Goal: Information Seeking & Learning: Learn about a topic

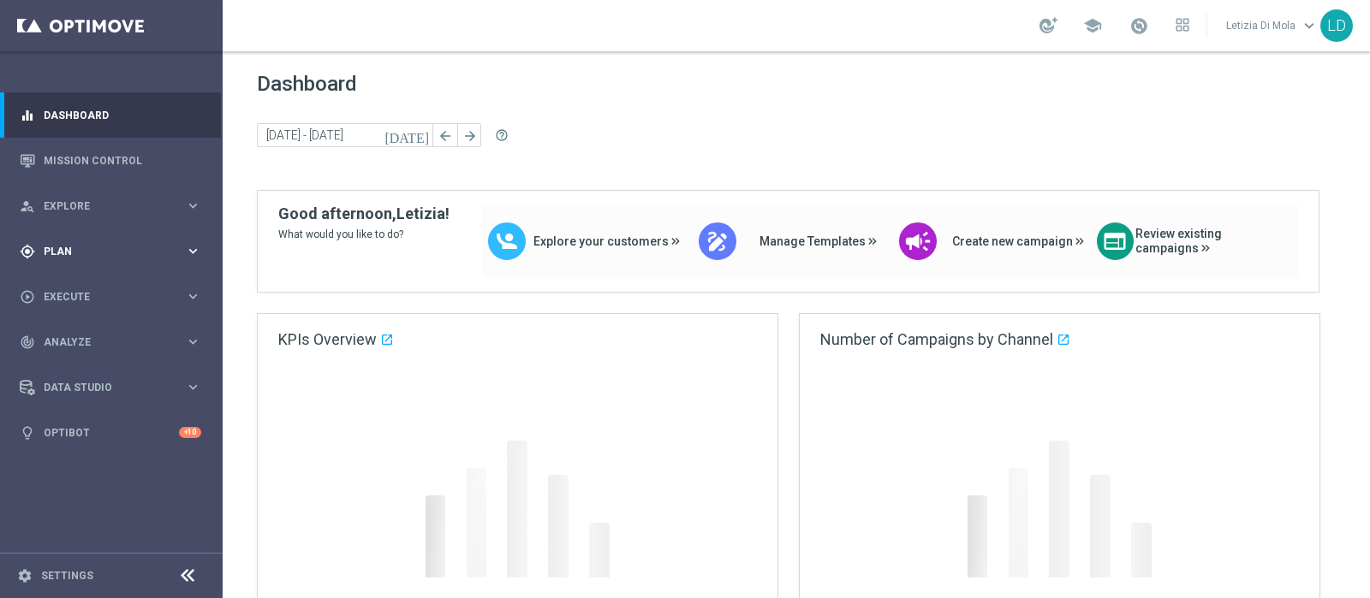
click at [195, 252] on icon "keyboard_arrow_right" at bounding box center [193, 251] width 16 height 16
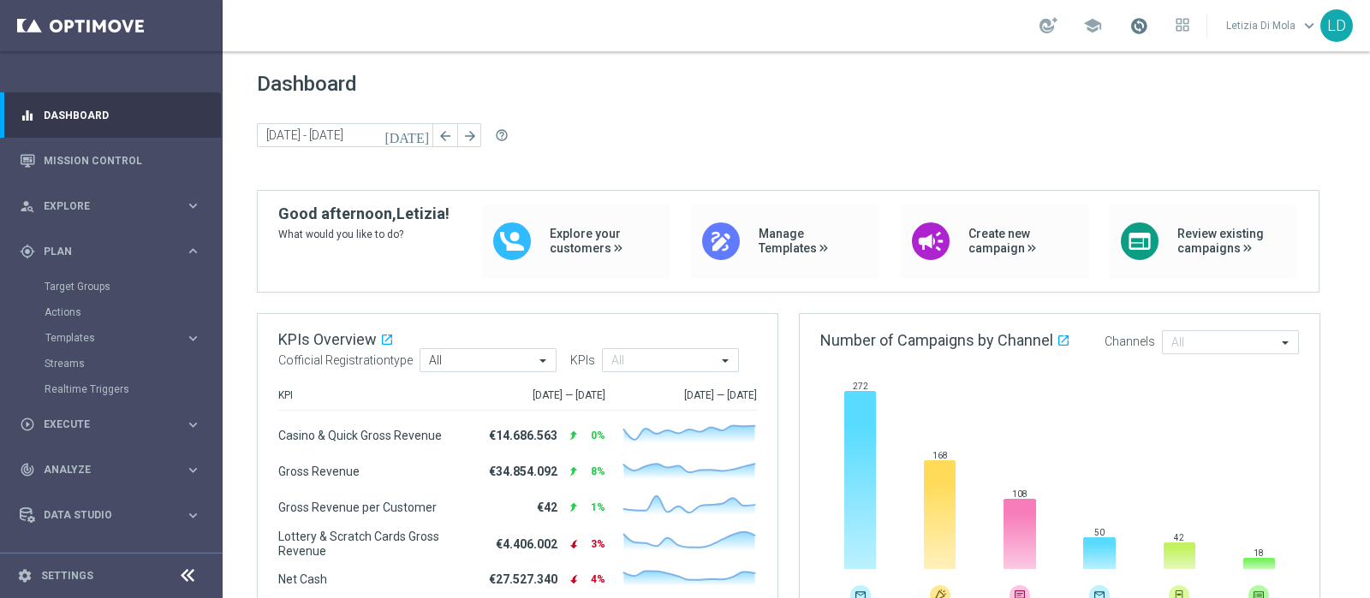
click at [1150, 25] on link at bounding box center [1138, 26] width 22 height 27
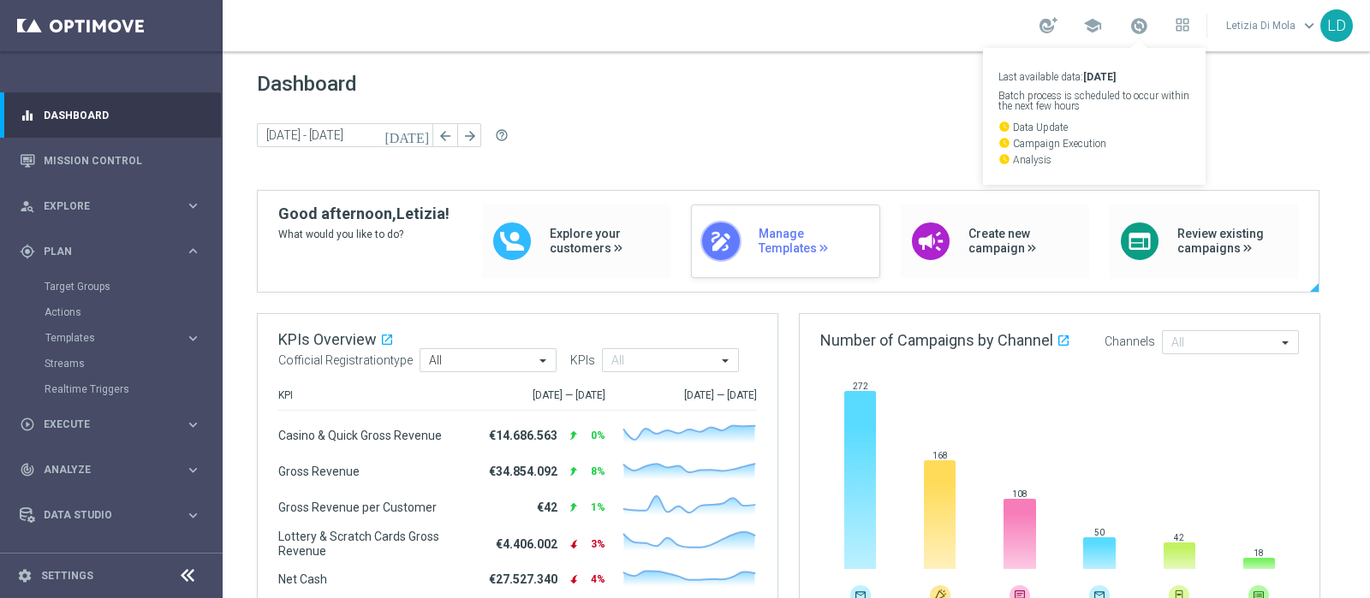
drag, startPoint x: 654, startPoint y: 122, endPoint x: 715, endPoint y: 263, distance: 153.8
click at [655, 122] on div "Dashboard today 15 Sep 2025 - 19 Sep 2025 arrow_back arrow_forward help_outline" at bounding box center [796, 131] width 1079 height 118
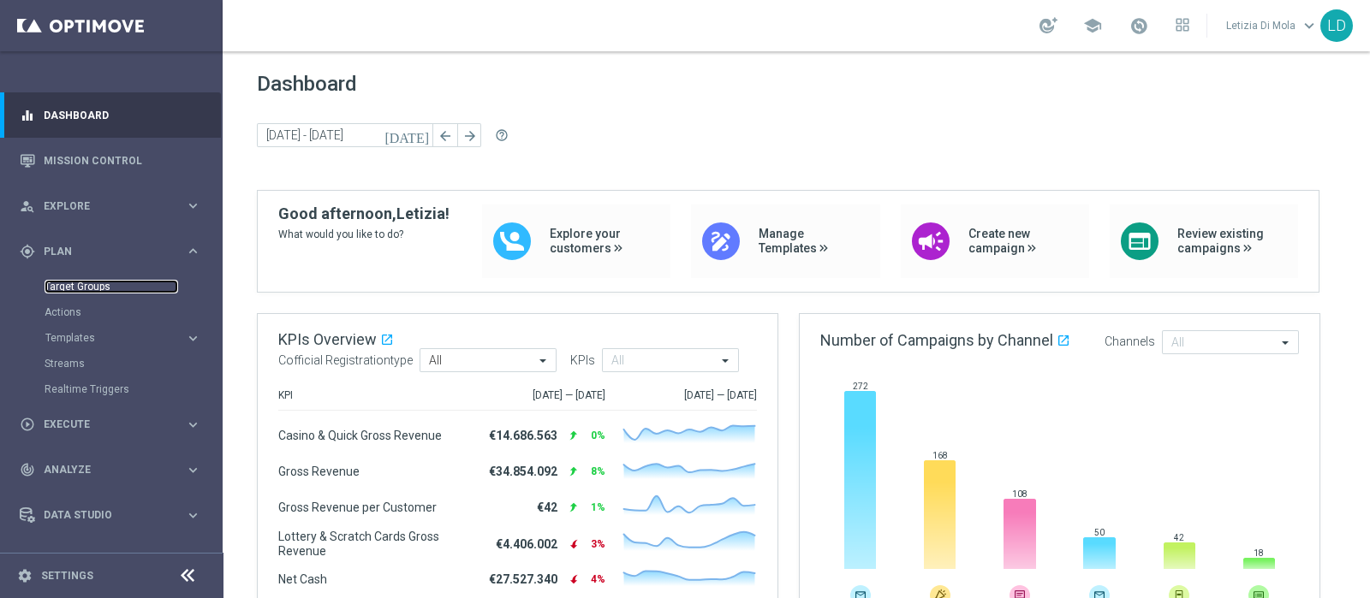
click at [86, 289] on link "Target Groups" at bounding box center [112, 287] width 134 height 14
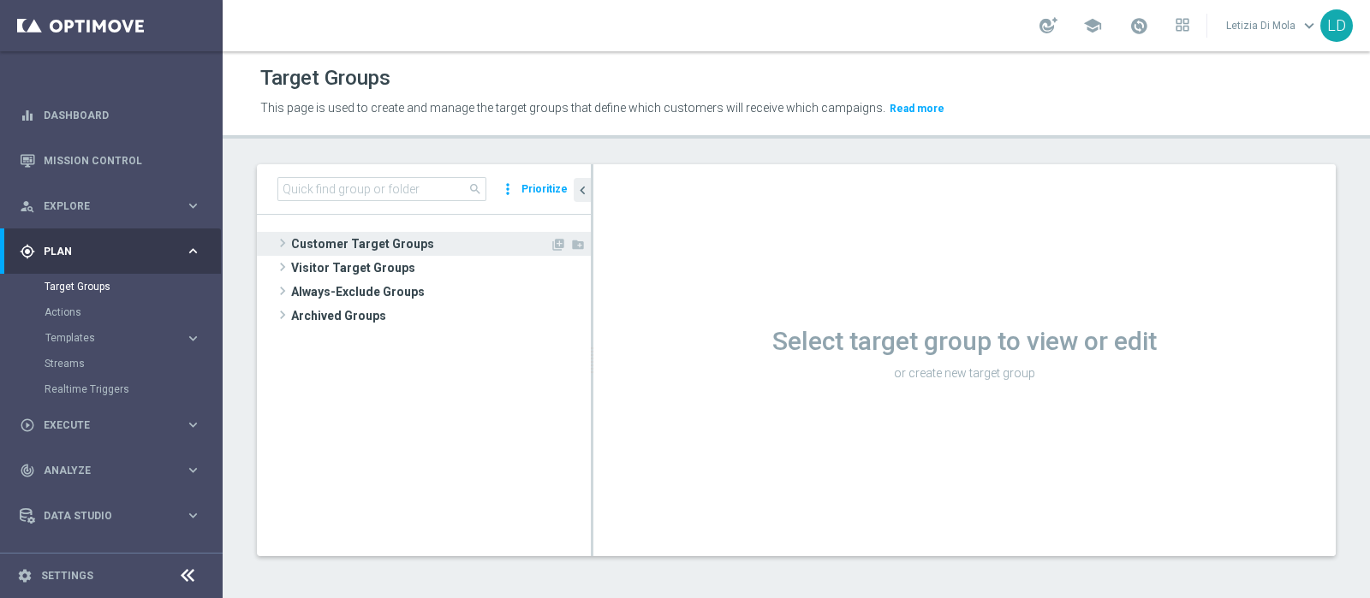
click at [349, 240] on span "Customer Target Groups" at bounding box center [420, 244] width 259 height 24
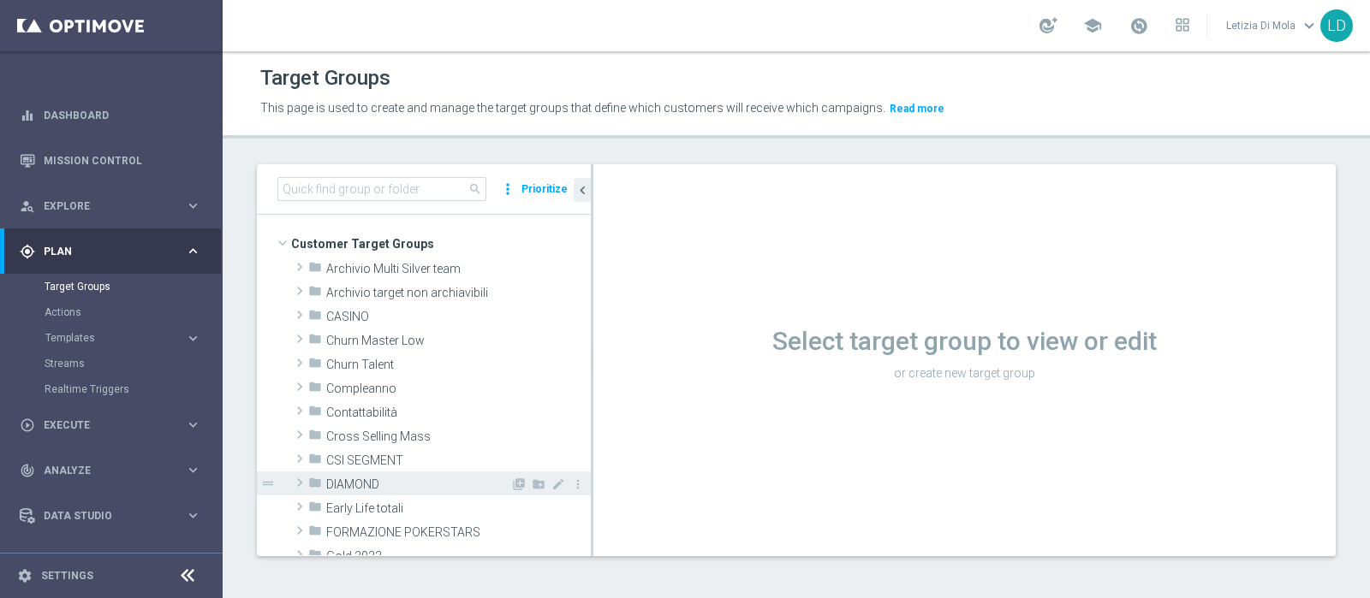
click at [409, 485] on span "DIAMOND" at bounding box center [418, 485] width 184 height 15
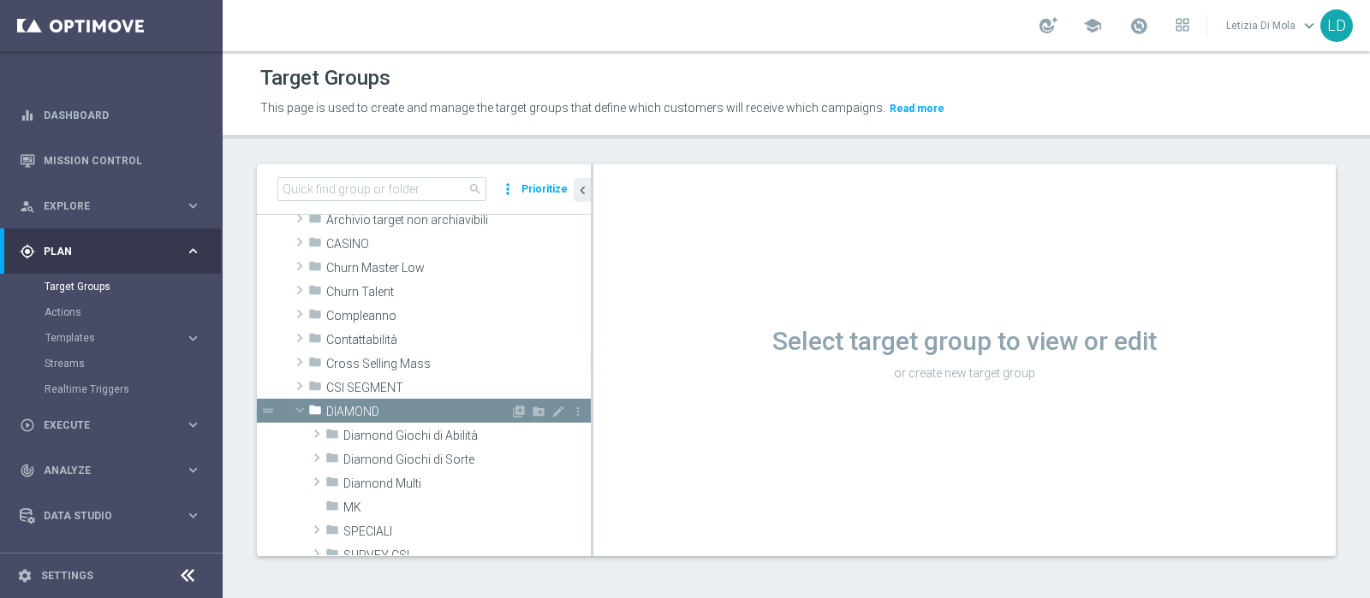
scroll to position [106, 0]
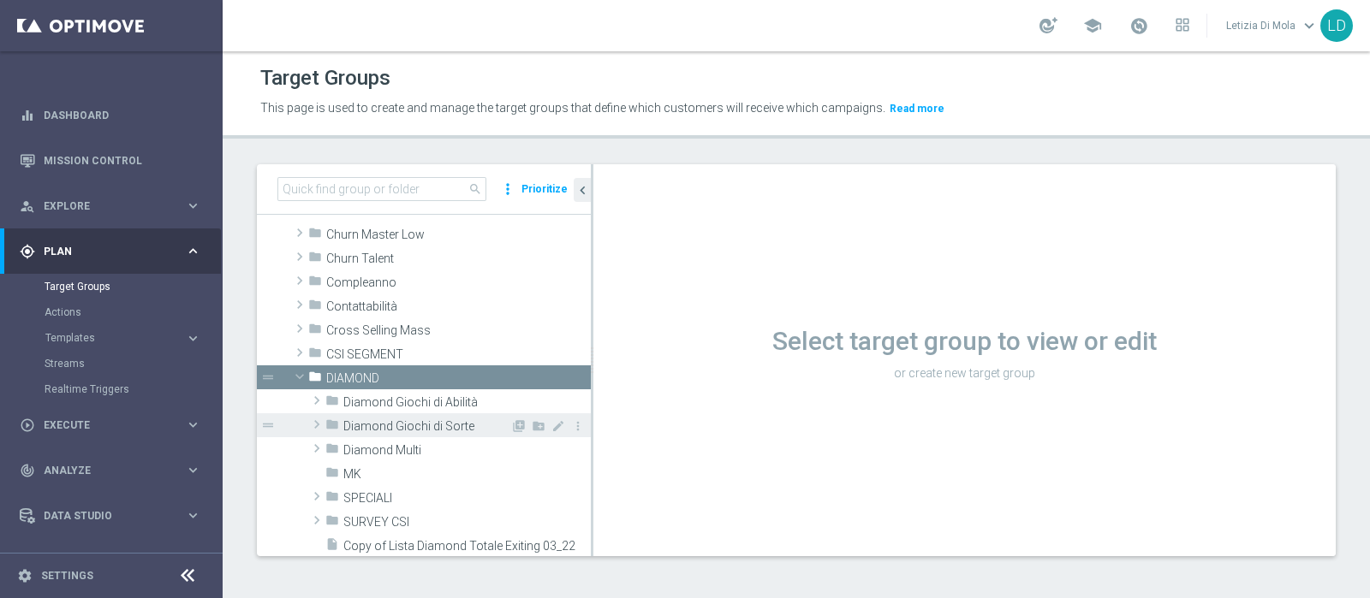
click at [399, 424] on span "Diamond Giochi di Sorte" at bounding box center [426, 426] width 167 height 15
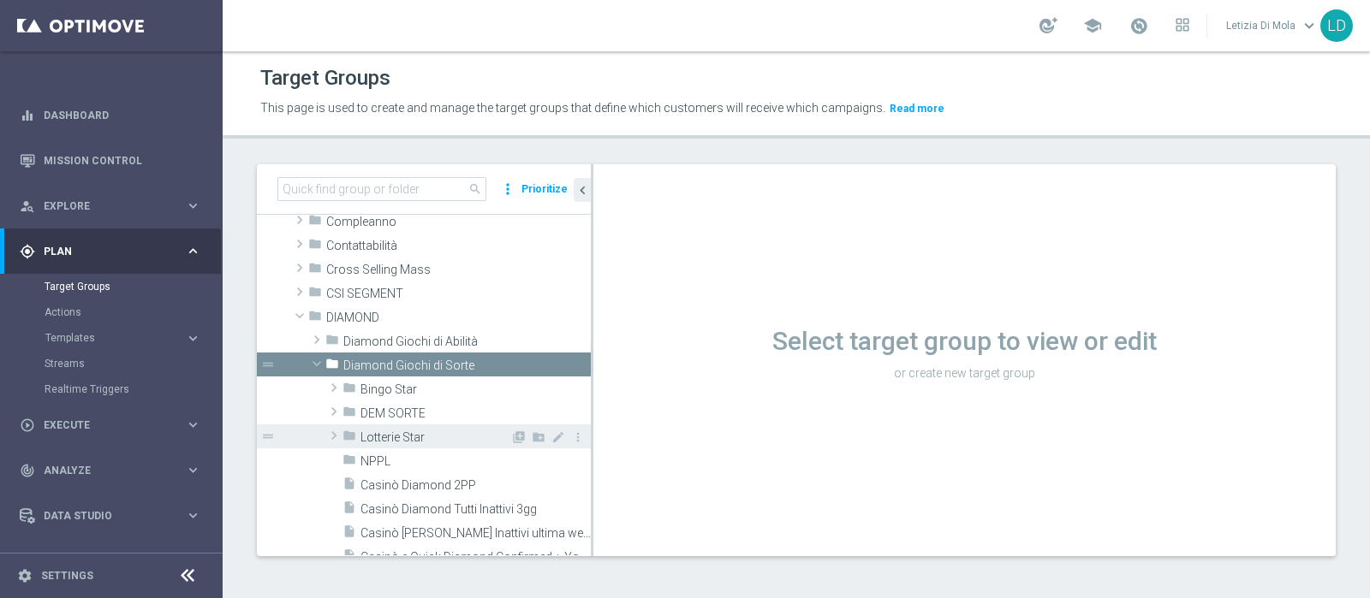
scroll to position [213, 0]
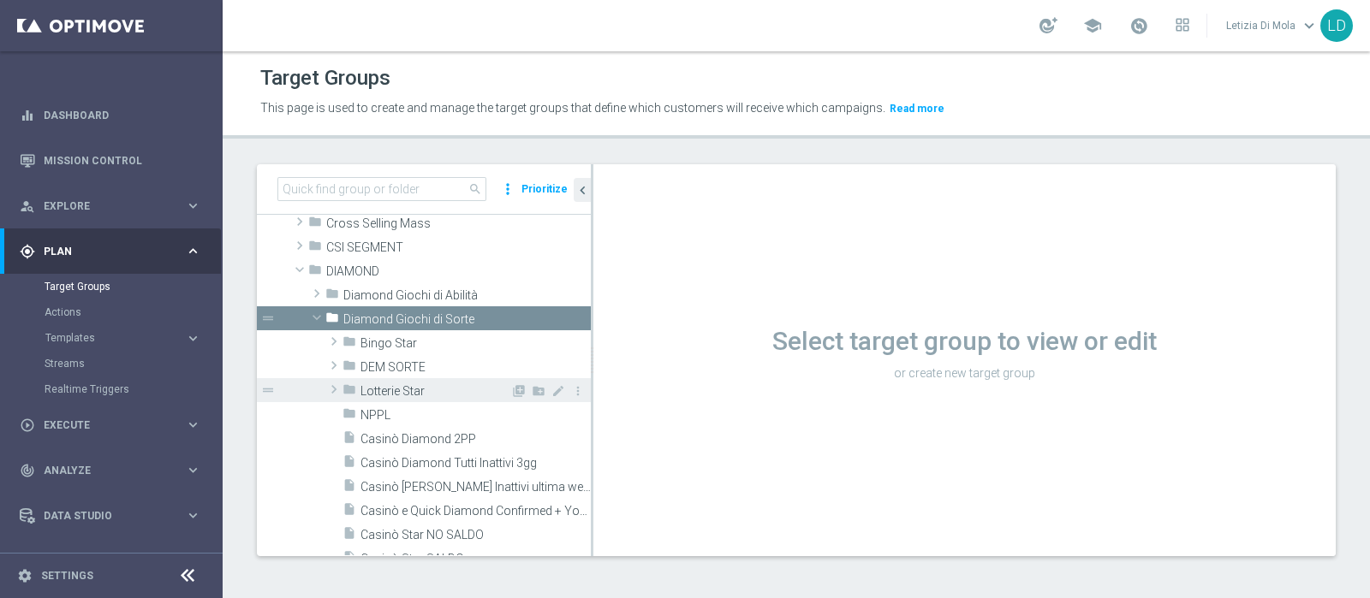
click at [407, 391] on span "Lotterie Star" at bounding box center [435, 391] width 150 height 15
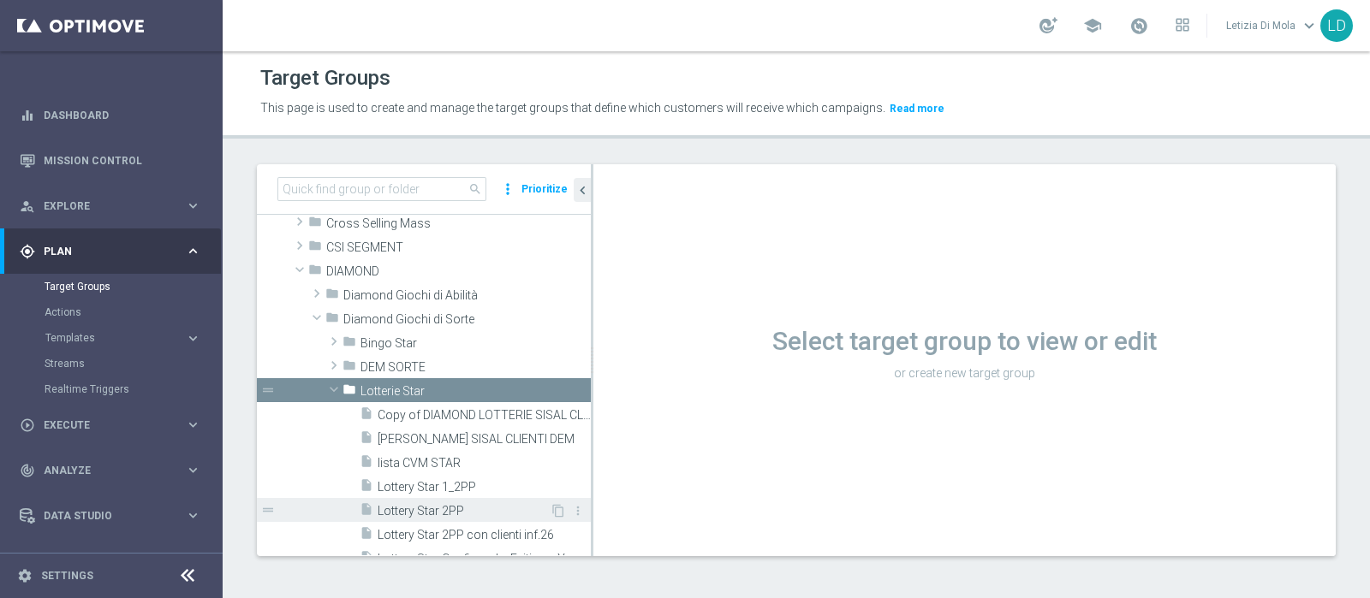
click at [442, 506] on span "Lottery Star 2PP" at bounding box center [464, 511] width 172 height 15
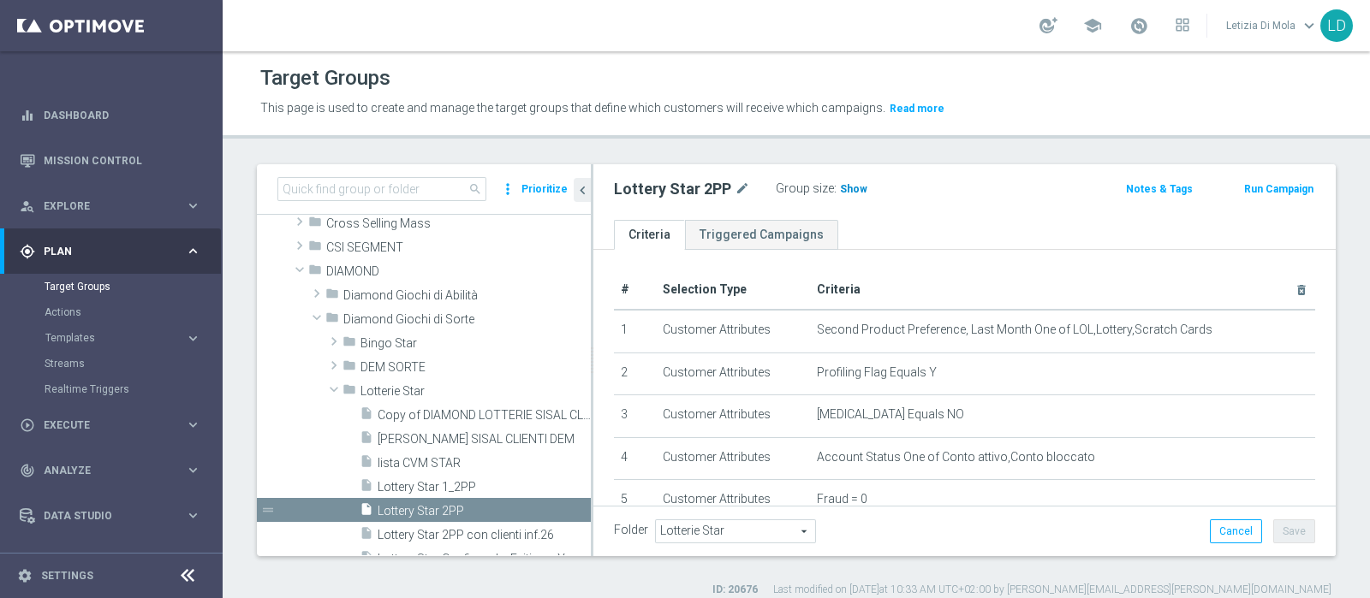
click at [856, 190] on span "Show" at bounding box center [853, 189] width 27 height 12
click at [843, 184] on span "627" at bounding box center [851, 191] width 21 height 16
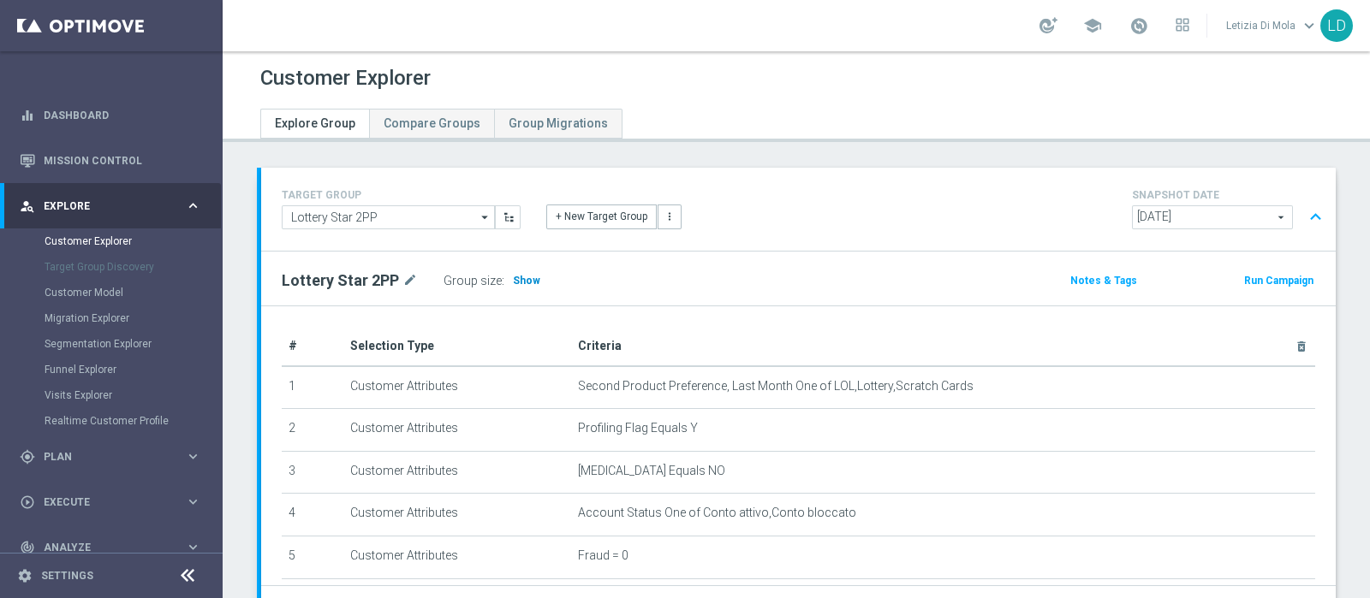
click at [526, 275] on span "Show" at bounding box center [526, 281] width 27 height 12
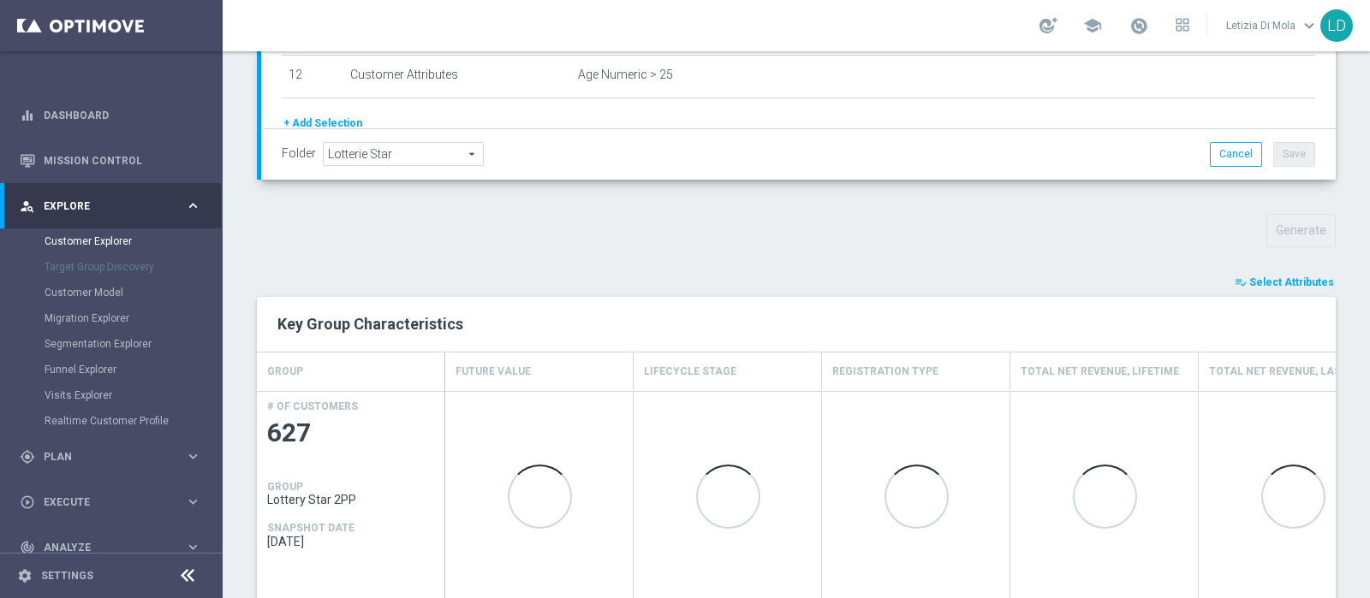
scroll to position [573, 0]
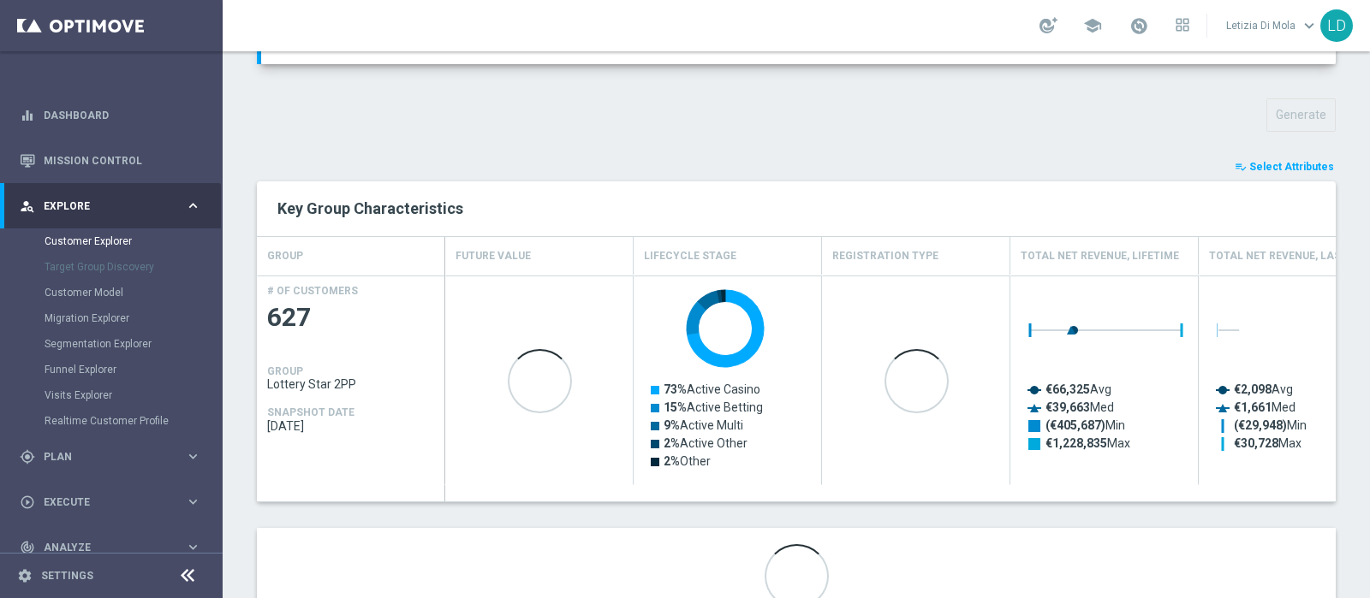
click at [1295, 161] on span "Select Attributes" at bounding box center [1291, 167] width 85 height 12
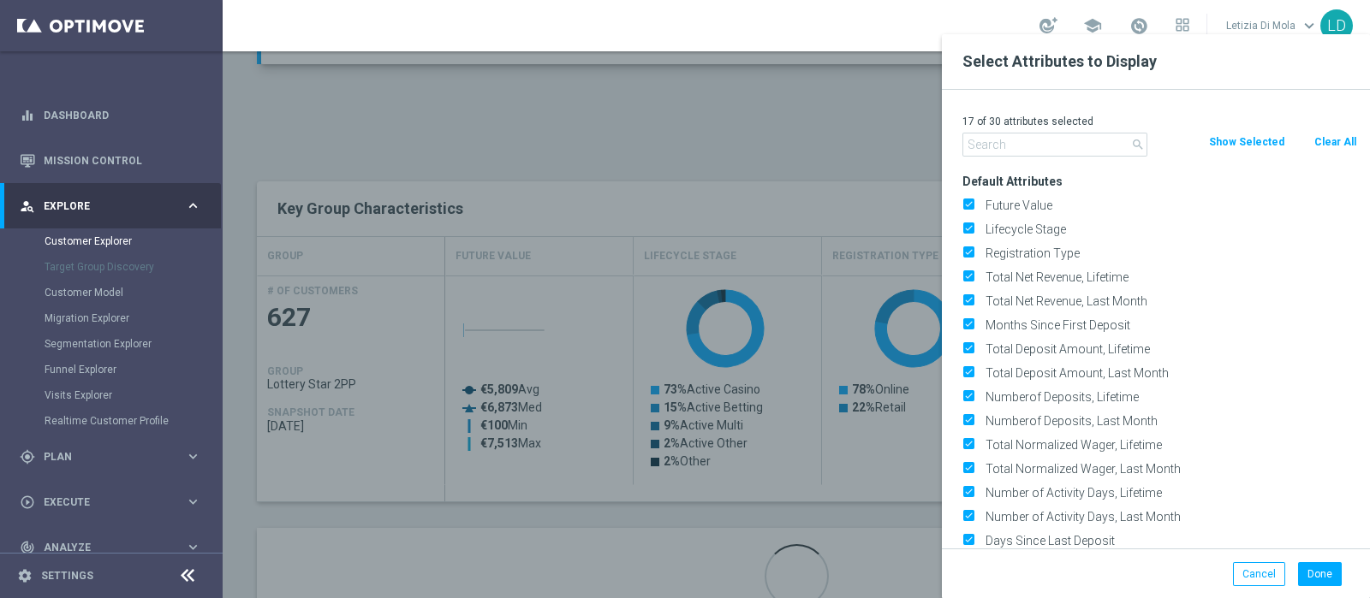
click at [1014, 145] on input "text" at bounding box center [1054, 145] width 185 height 24
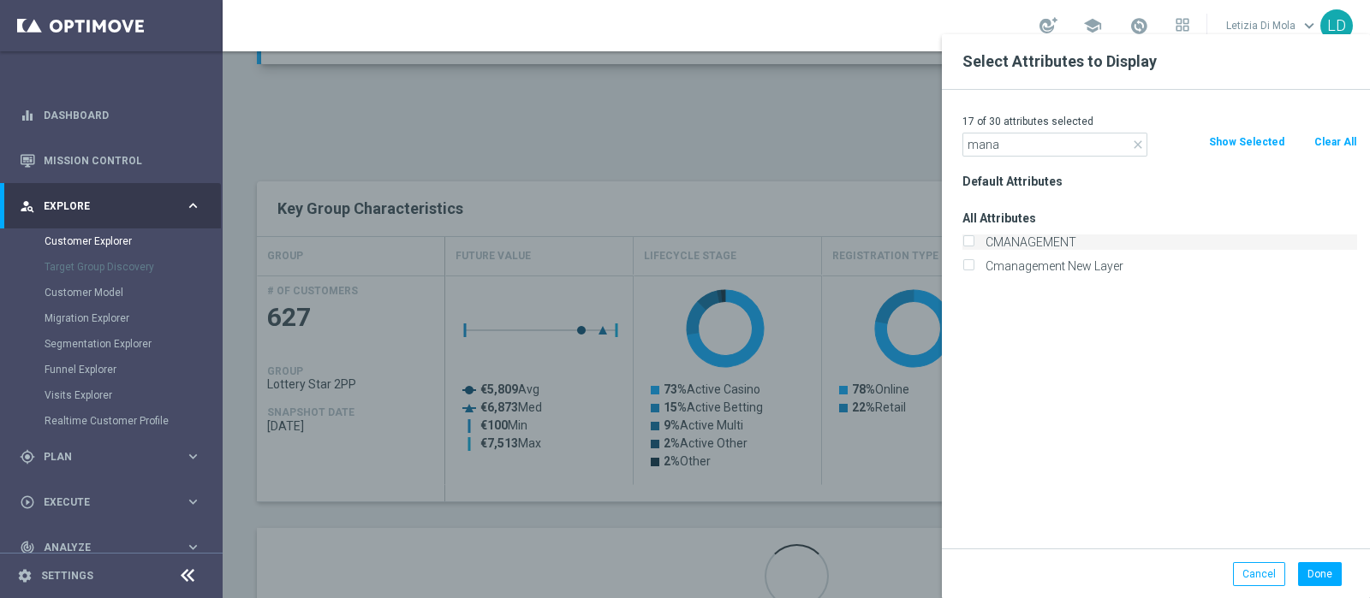
type input "mana"
click at [1002, 238] on label "CMANAGEMENT" at bounding box center [1168, 242] width 378 height 15
click at [973, 239] on input "CMANAGEMENT" at bounding box center [967, 244] width 11 height 11
checkbox input "true"
click at [1318, 569] on button "Done" at bounding box center [1320, 574] width 44 height 24
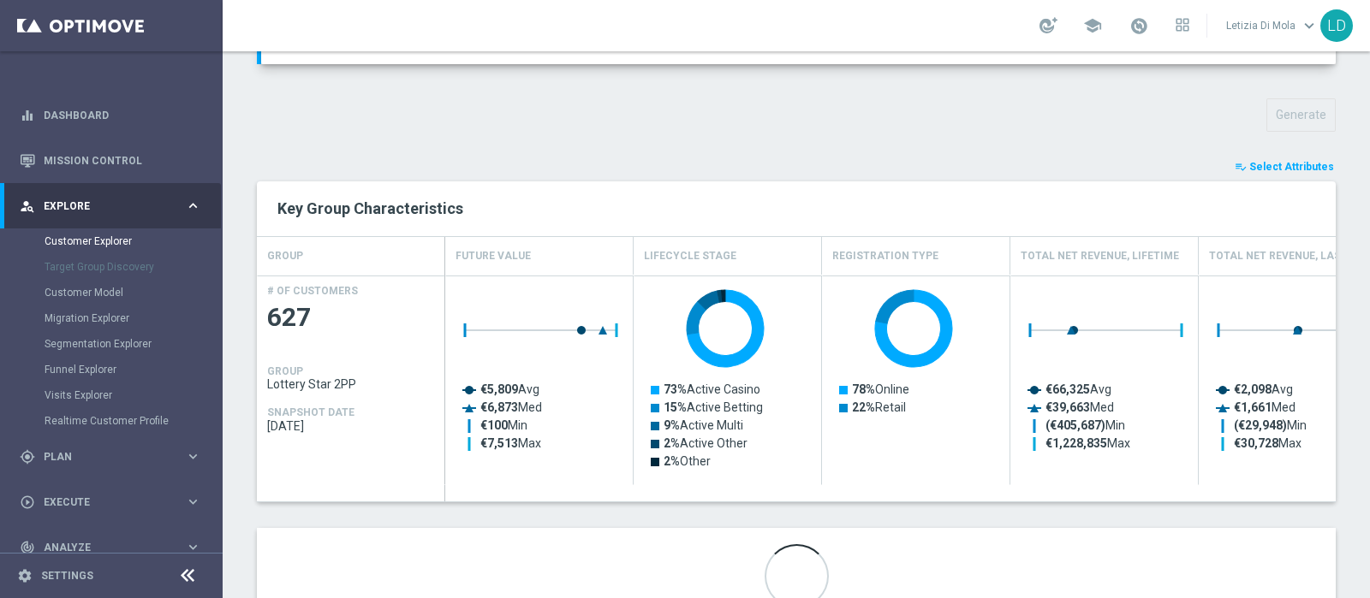
click at [1263, 161] on span "Select Attributes" at bounding box center [1291, 167] width 85 height 12
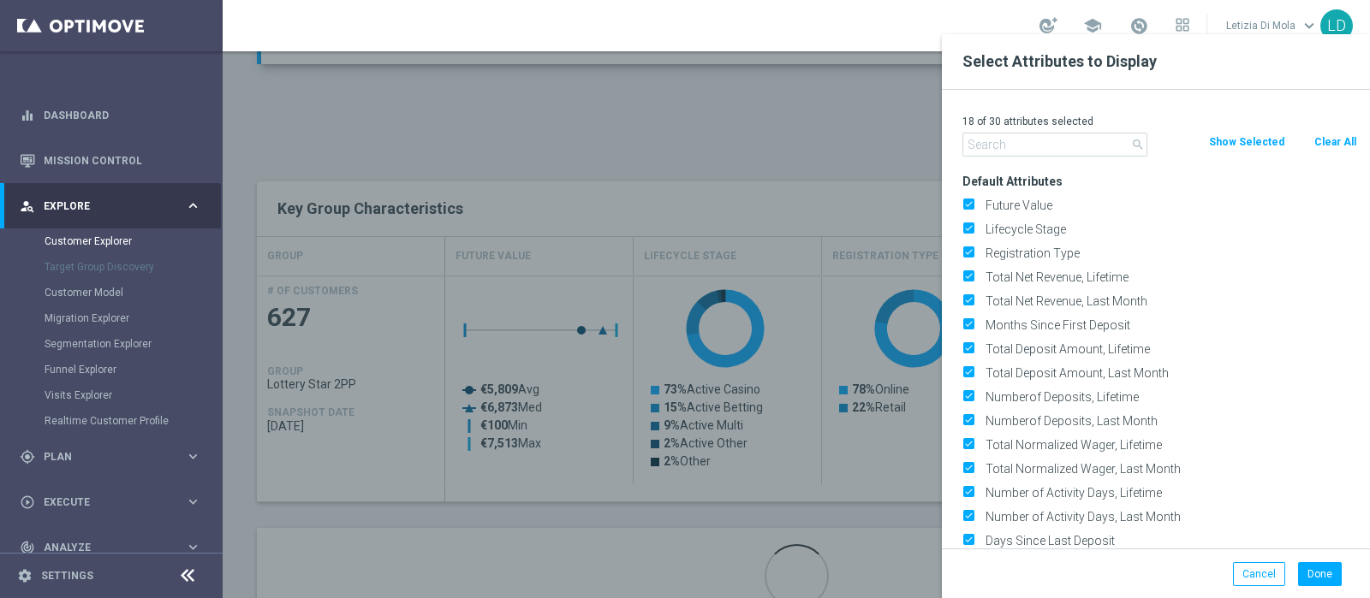
click at [1092, 145] on input "text" at bounding box center [1054, 145] width 185 height 24
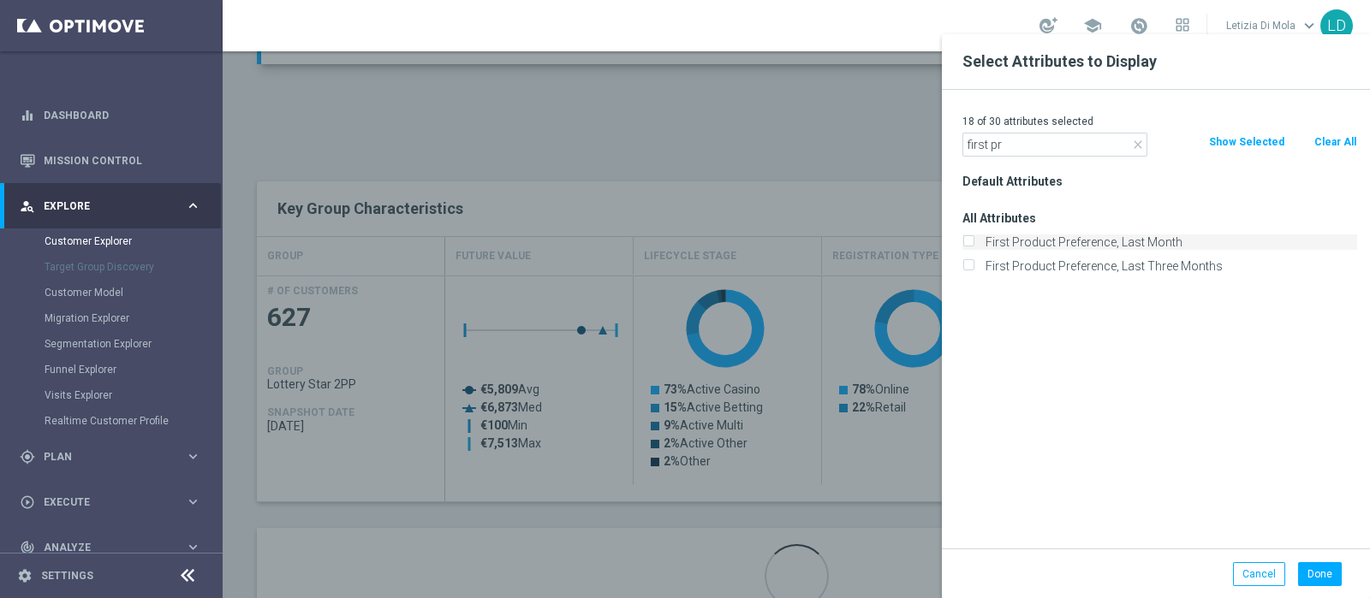
type input "first pr"
click at [1092, 237] on label "First Product Preference, Last Month" at bounding box center [1168, 242] width 378 height 15
click at [973, 239] on input "First Product Preference, Last Month" at bounding box center [967, 244] width 11 height 11
checkbox input "true"
click at [1323, 567] on button "Done" at bounding box center [1320, 574] width 44 height 24
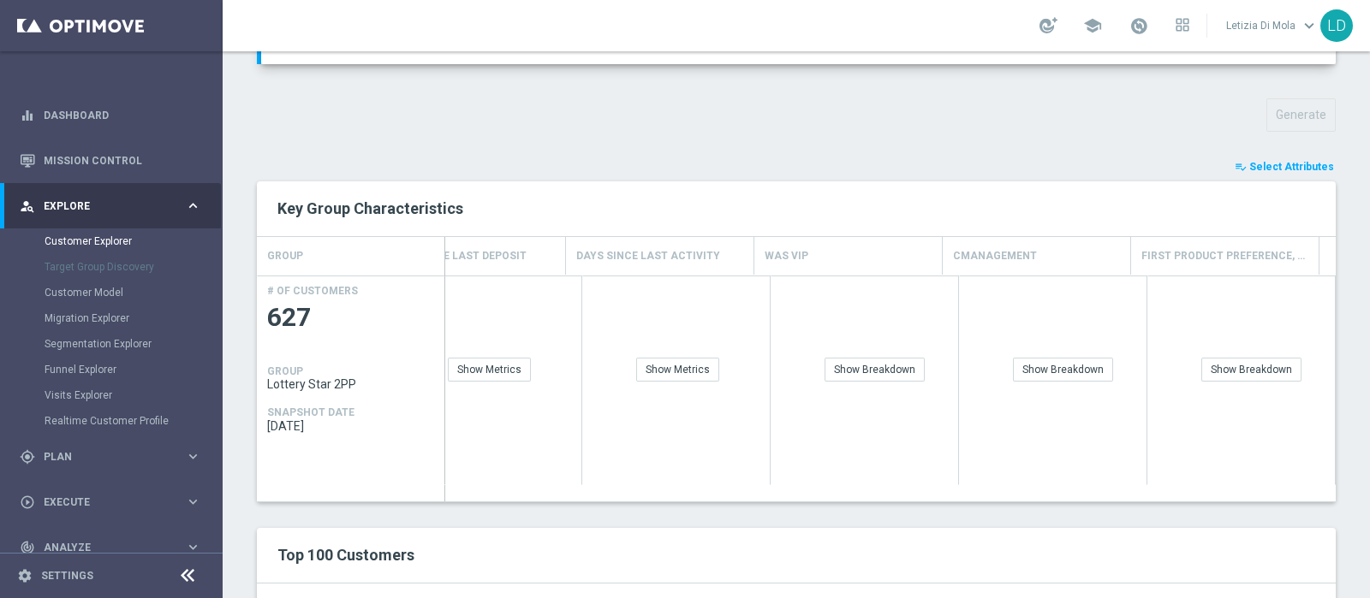
scroll to position [640, 0]
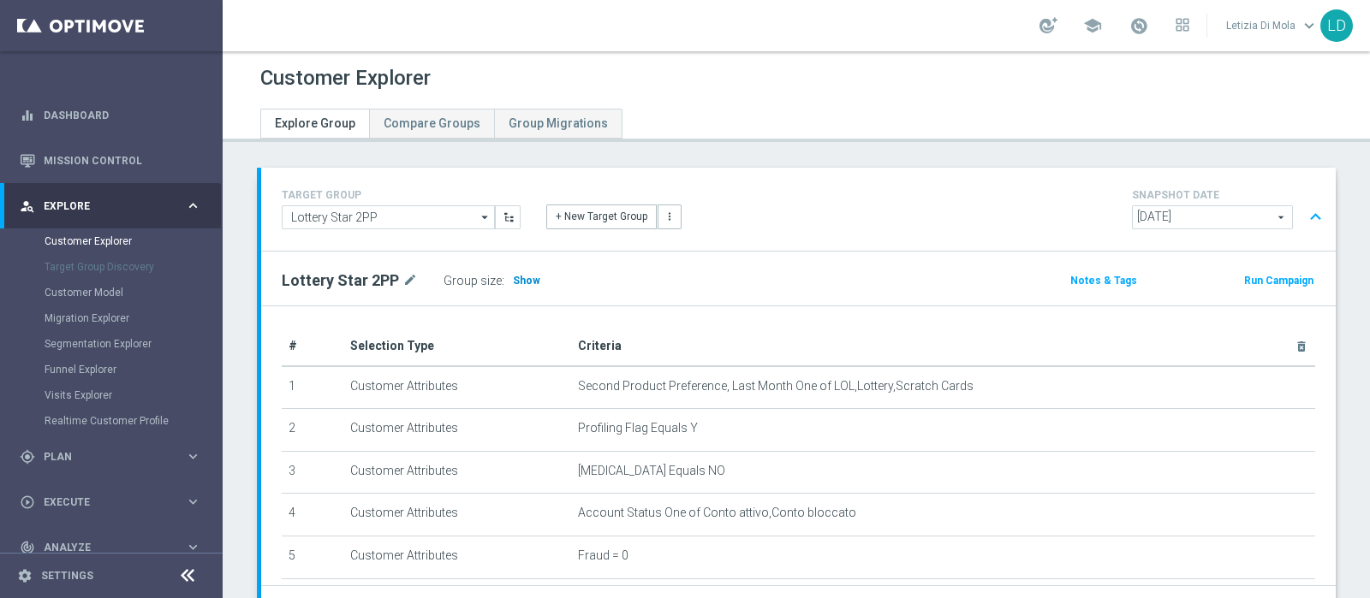
click at [526, 279] on span "Show" at bounding box center [526, 281] width 27 height 12
click at [1141, 20] on span at bounding box center [1138, 25] width 19 height 19
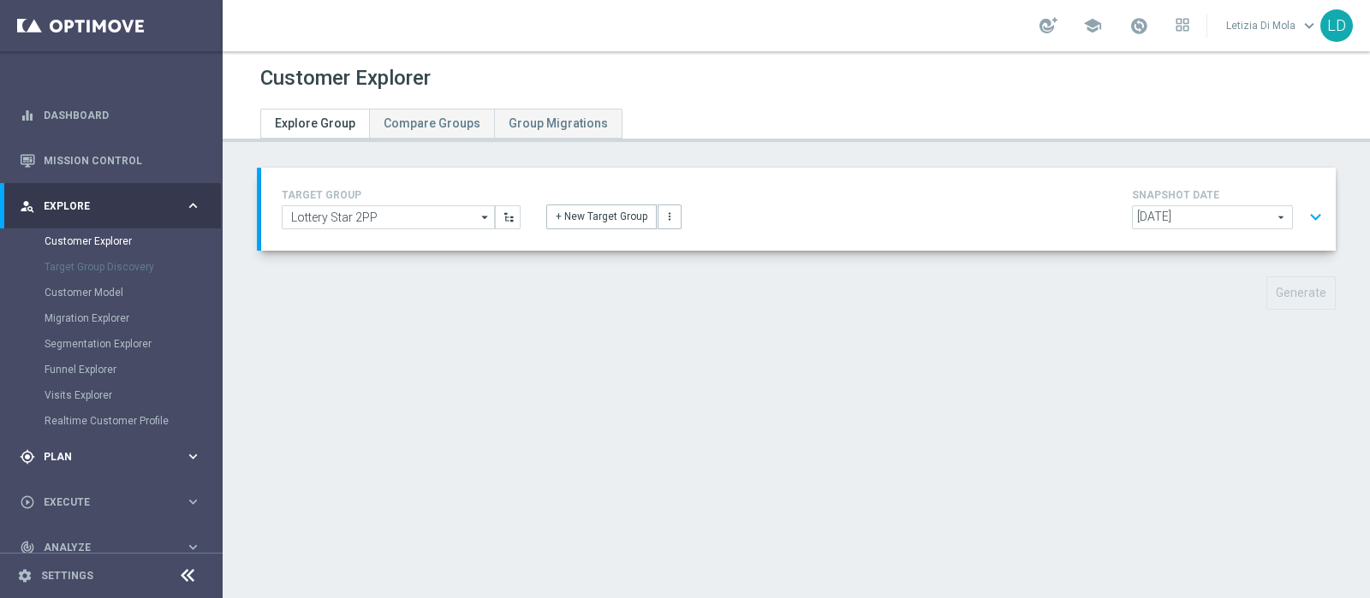
click at [77, 455] on span "Plan" at bounding box center [114, 457] width 141 height 10
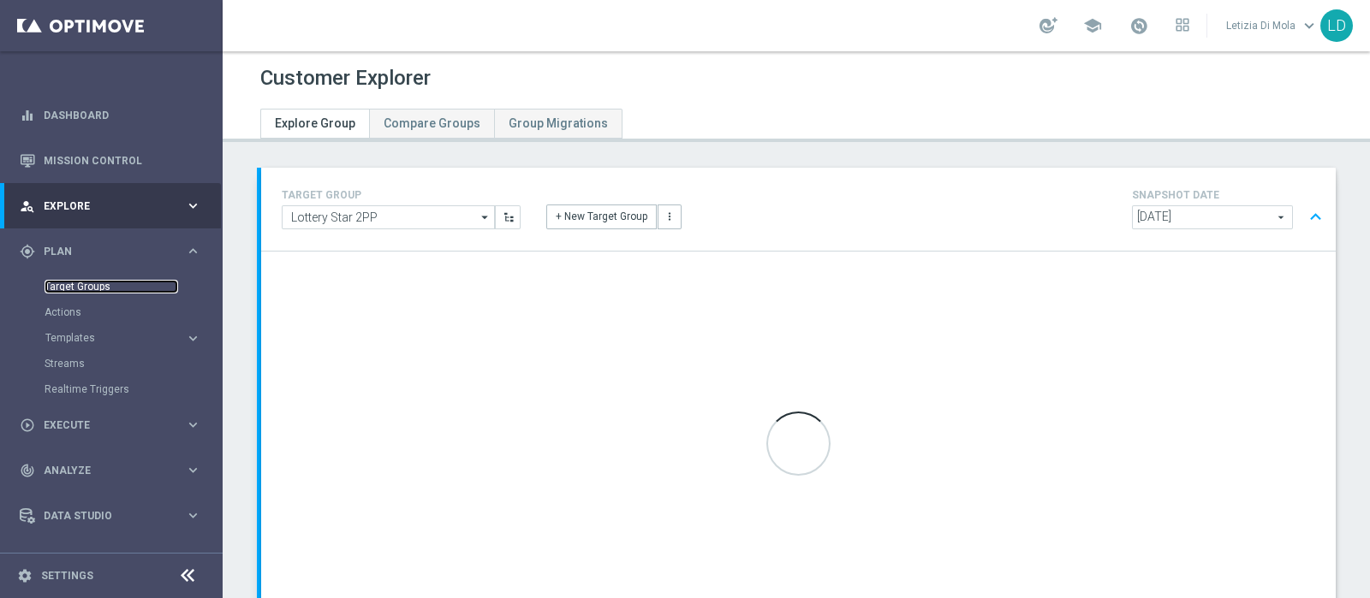
click at [66, 280] on link "Target Groups" at bounding box center [112, 287] width 134 height 14
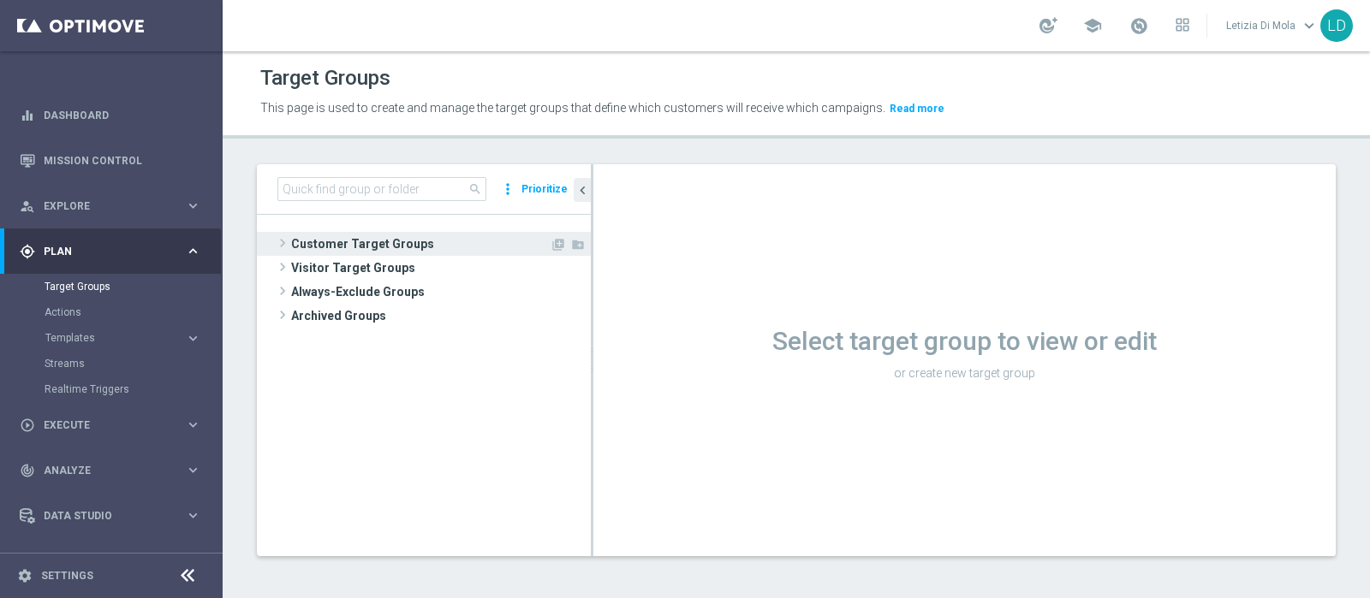
click at [294, 245] on span "Customer Target Groups" at bounding box center [420, 244] width 259 height 24
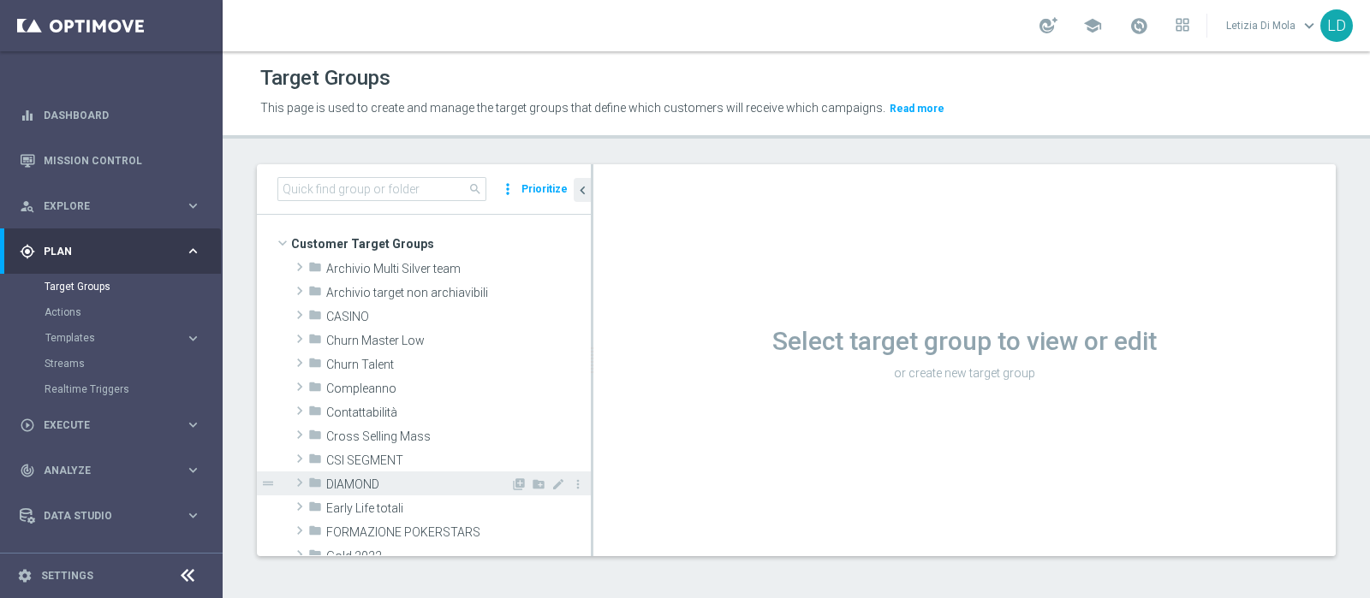
click at [385, 484] on span "DIAMOND" at bounding box center [418, 485] width 184 height 15
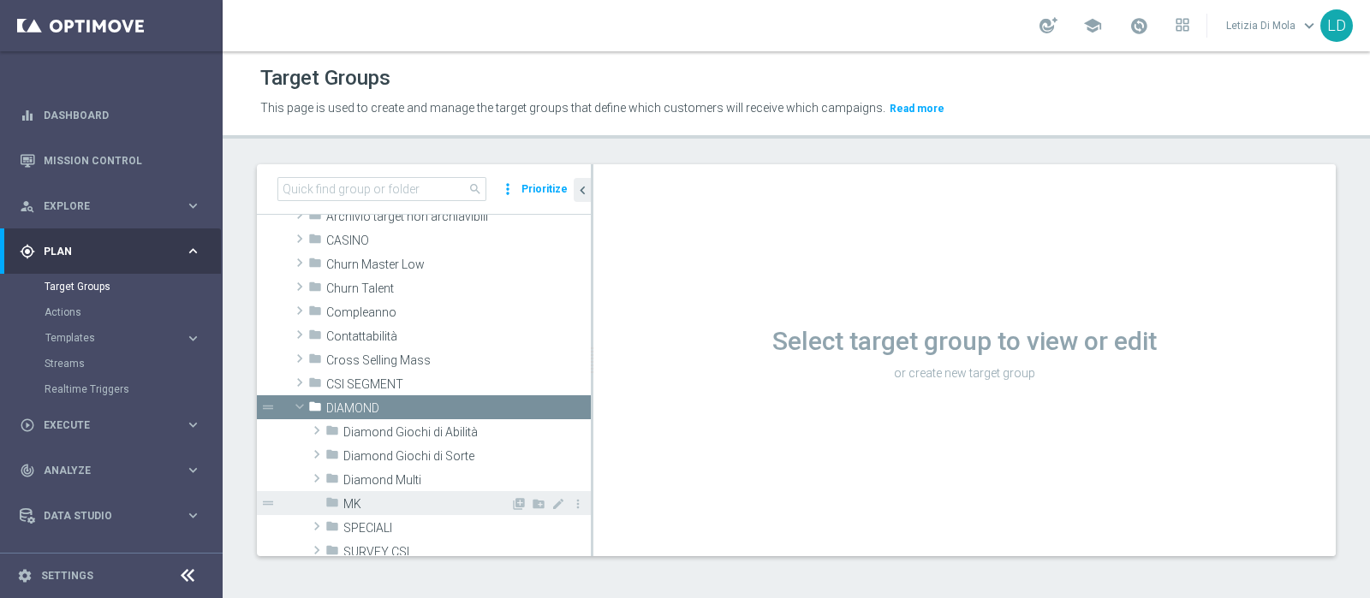
scroll to position [106, 0]
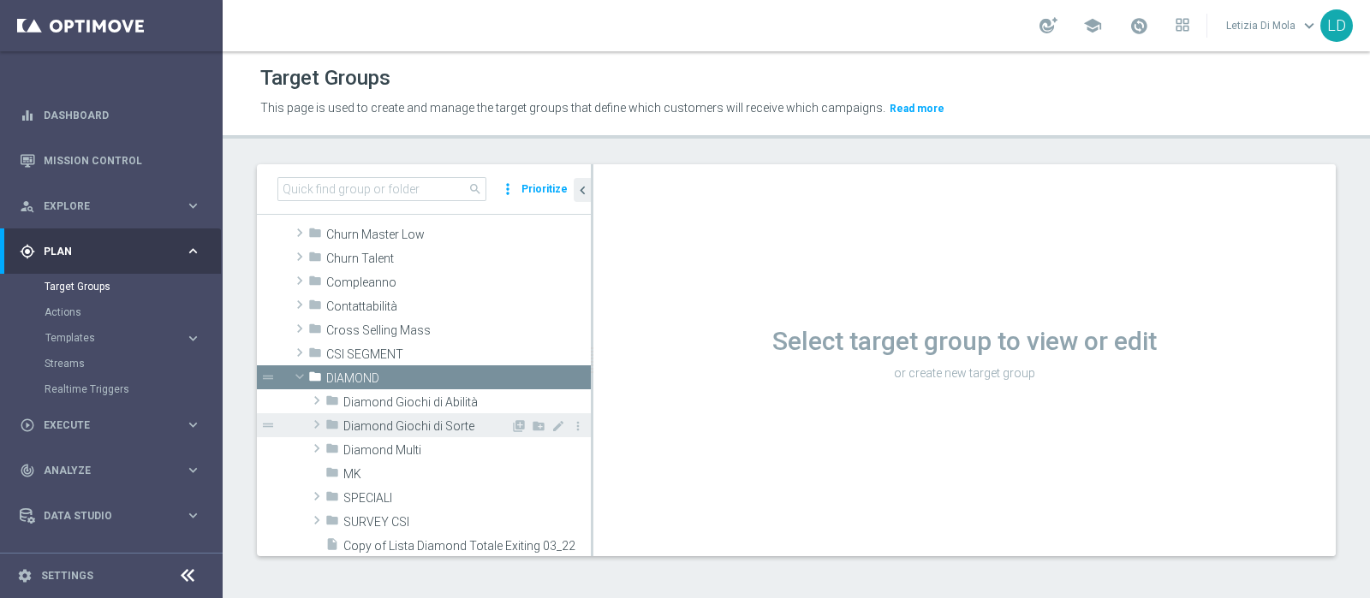
click at [396, 427] on span "Diamond Giochi di Sorte" at bounding box center [426, 426] width 167 height 15
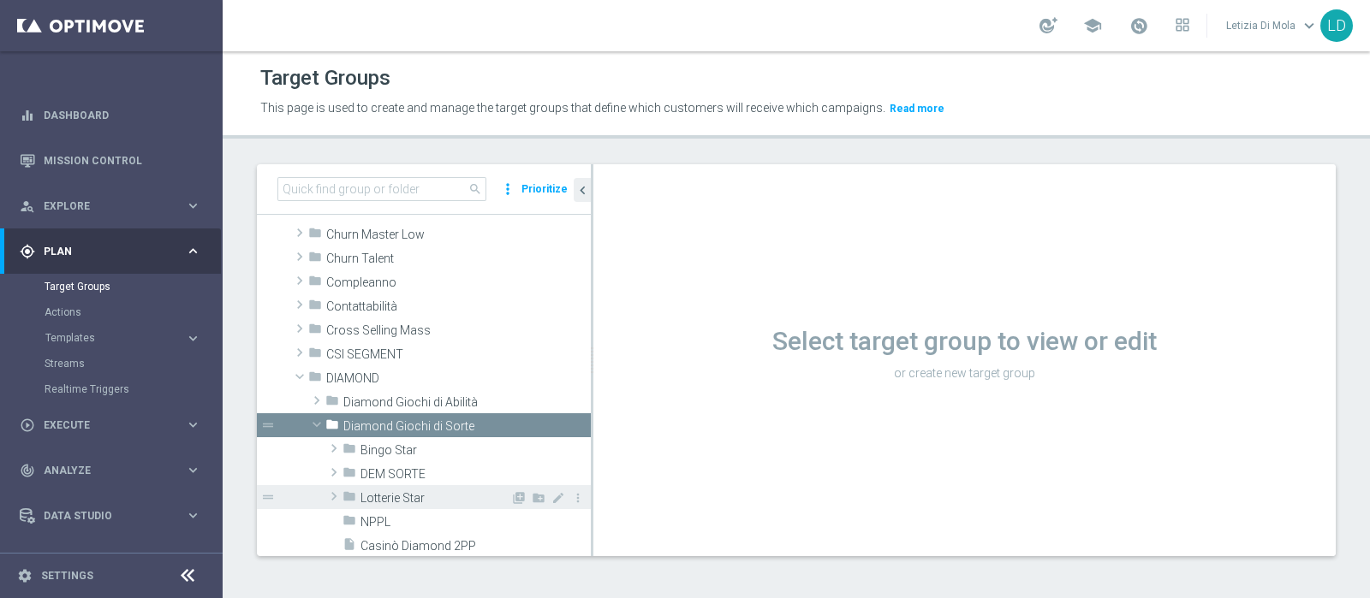
click at [418, 485] on div "folder Lotterie Star" at bounding box center [426, 497] width 168 height 24
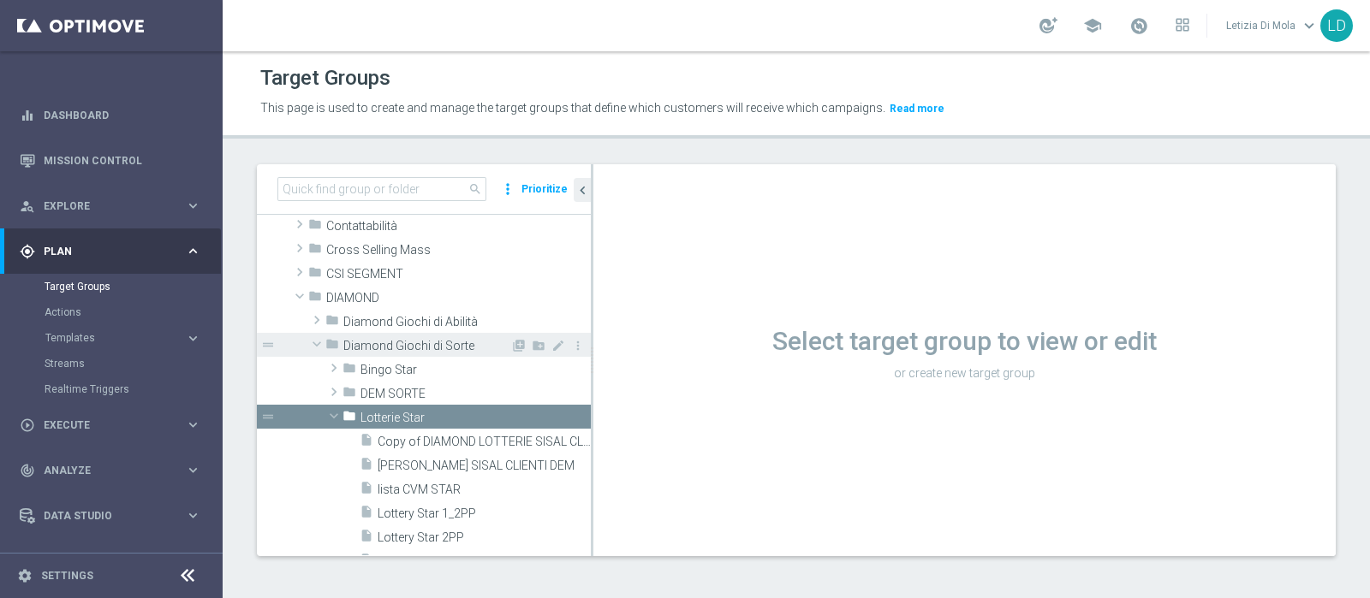
scroll to position [321, 0]
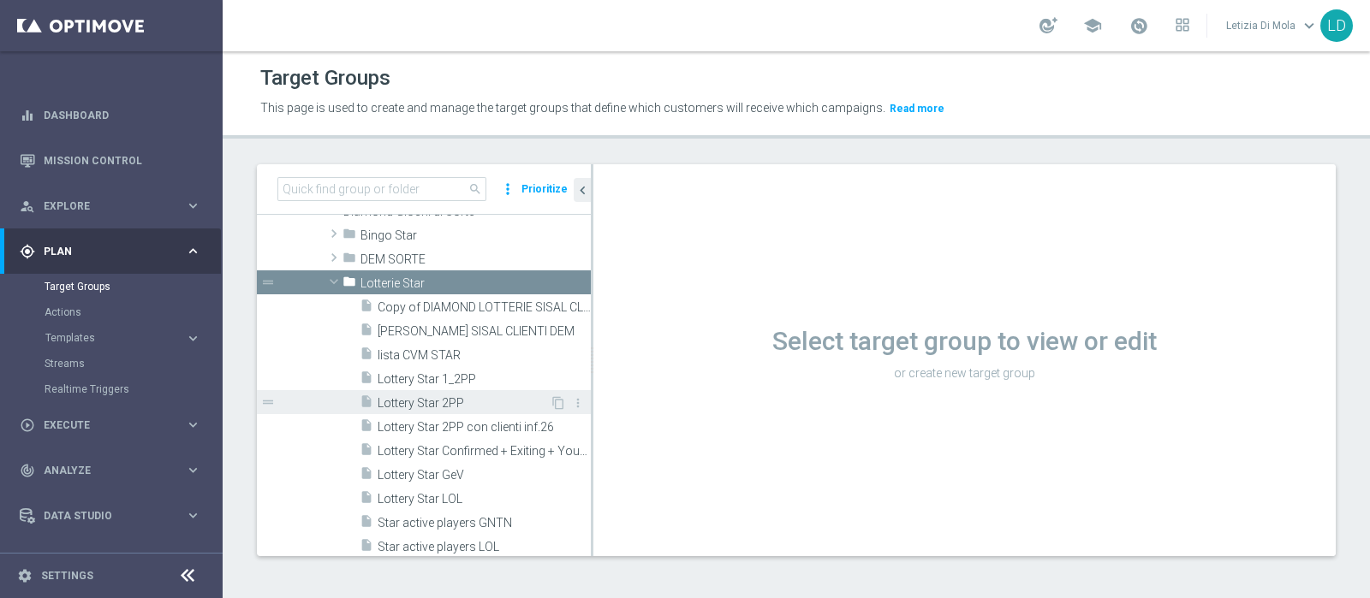
click at [467, 398] on span "Lottery Star 2PP" at bounding box center [464, 403] width 172 height 15
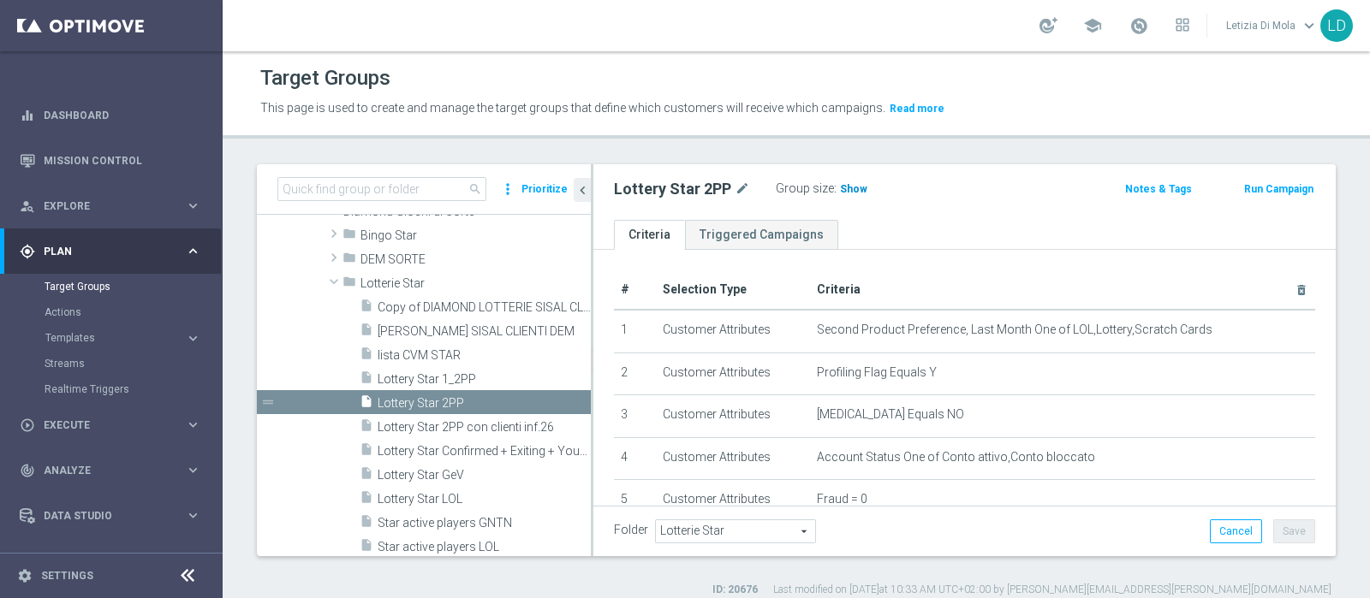
click at [852, 194] on span "Show" at bounding box center [853, 189] width 27 height 12
click at [1143, 27] on span at bounding box center [1138, 25] width 19 height 19
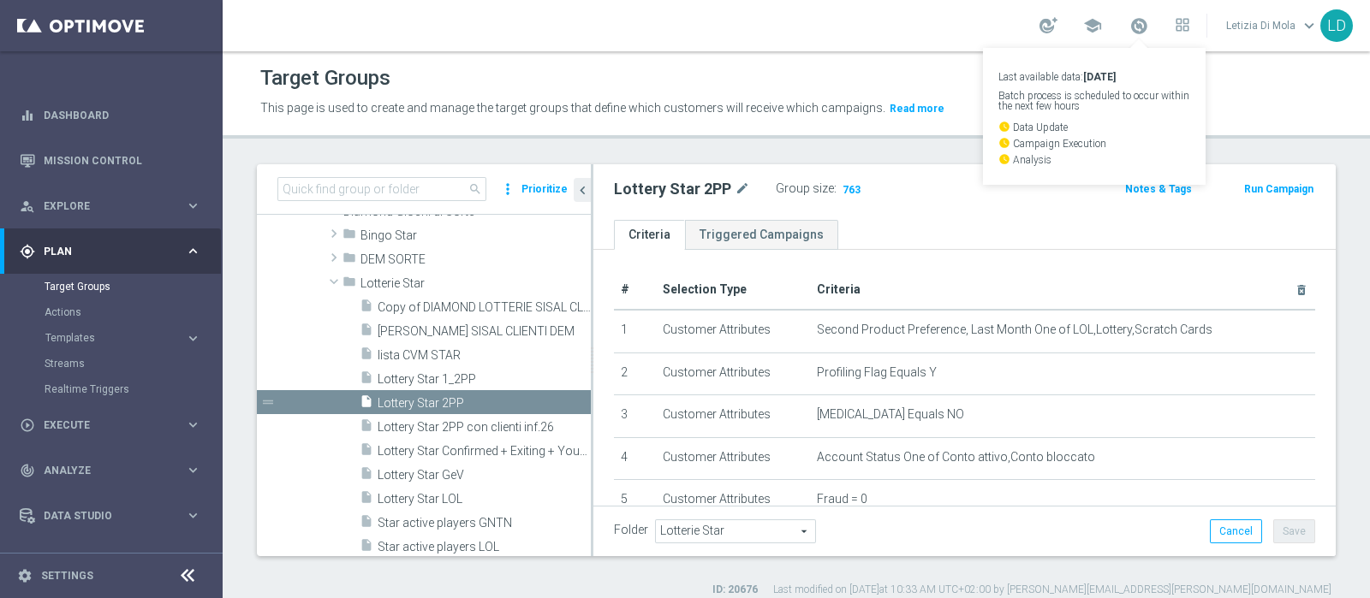
click at [890, 68] on div "Target Groups" at bounding box center [796, 78] width 1072 height 33
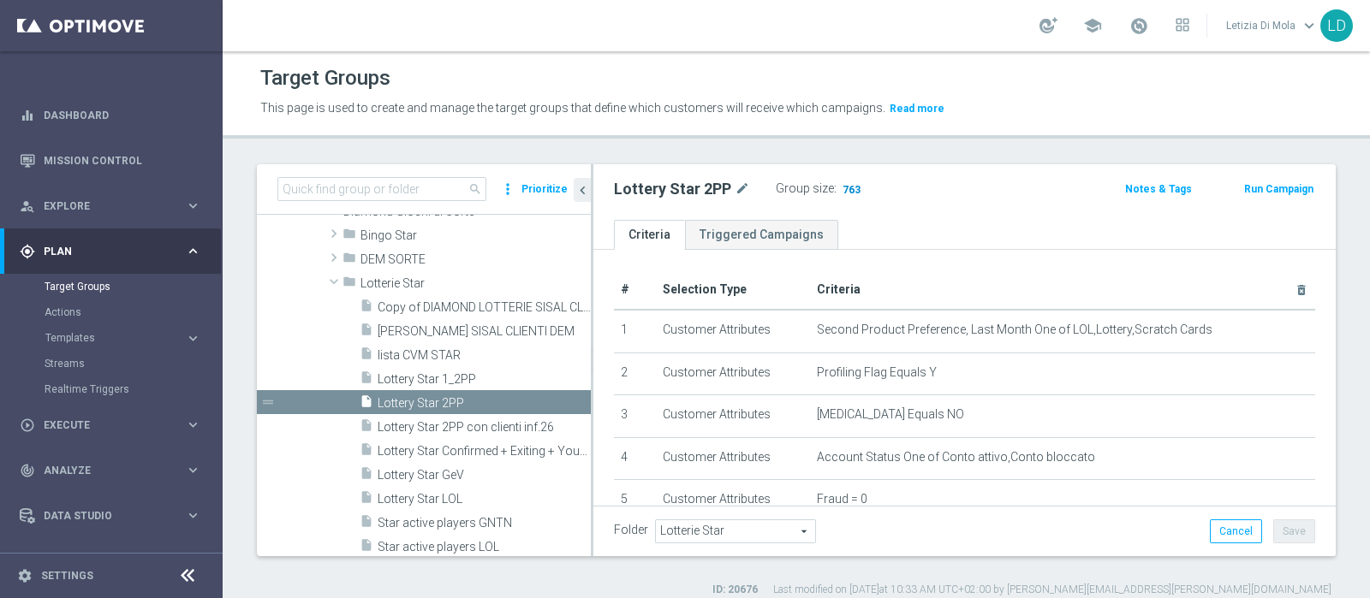
click at [848, 186] on span "763" at bounding box center [851, 191] width 21 height 16
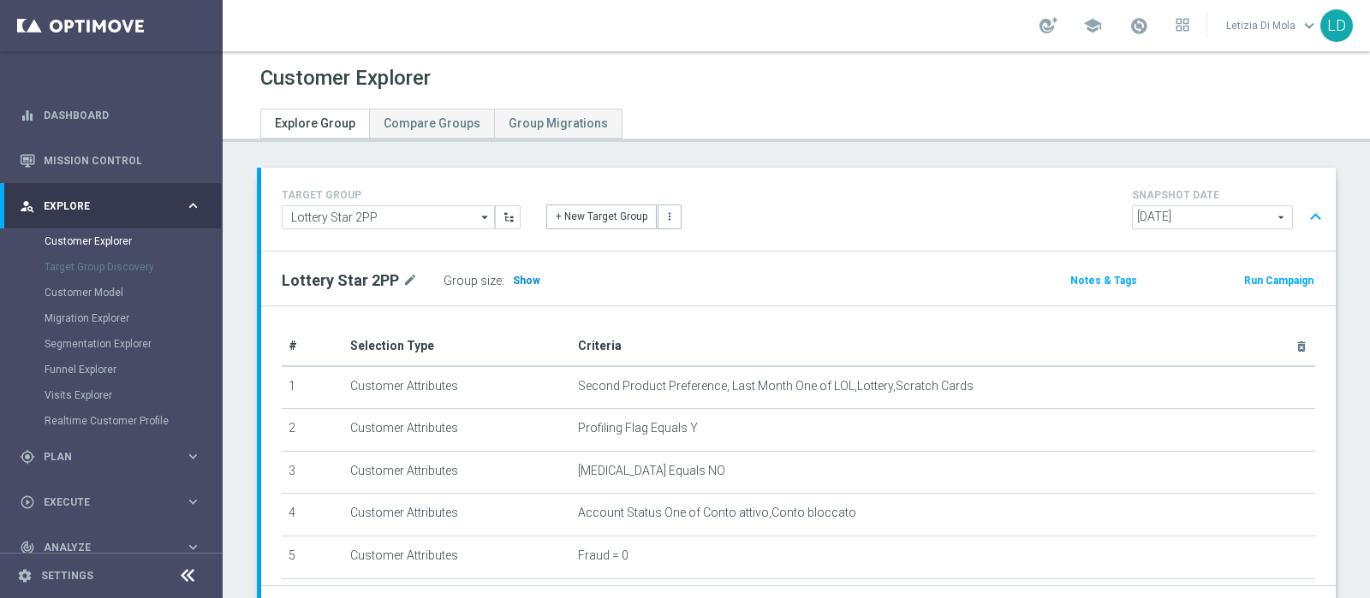
click at [520, 276] on span "Show" at bounding box center [526, 281] width 27 height 12
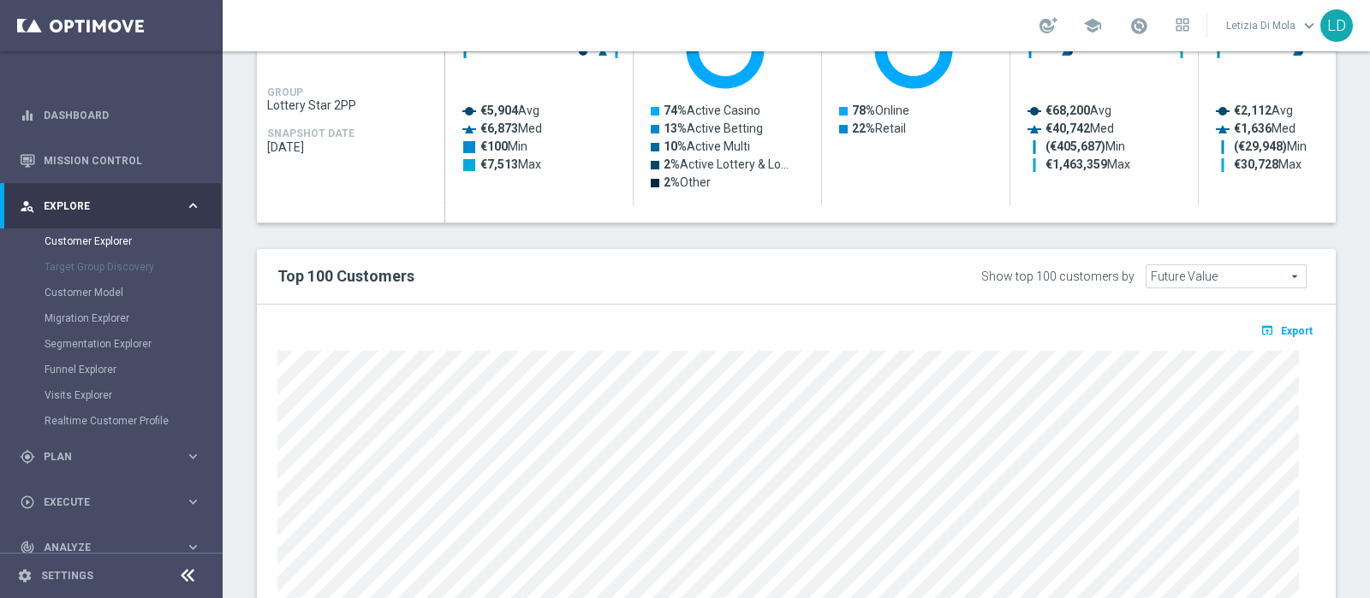
scroll to position [854, 0]
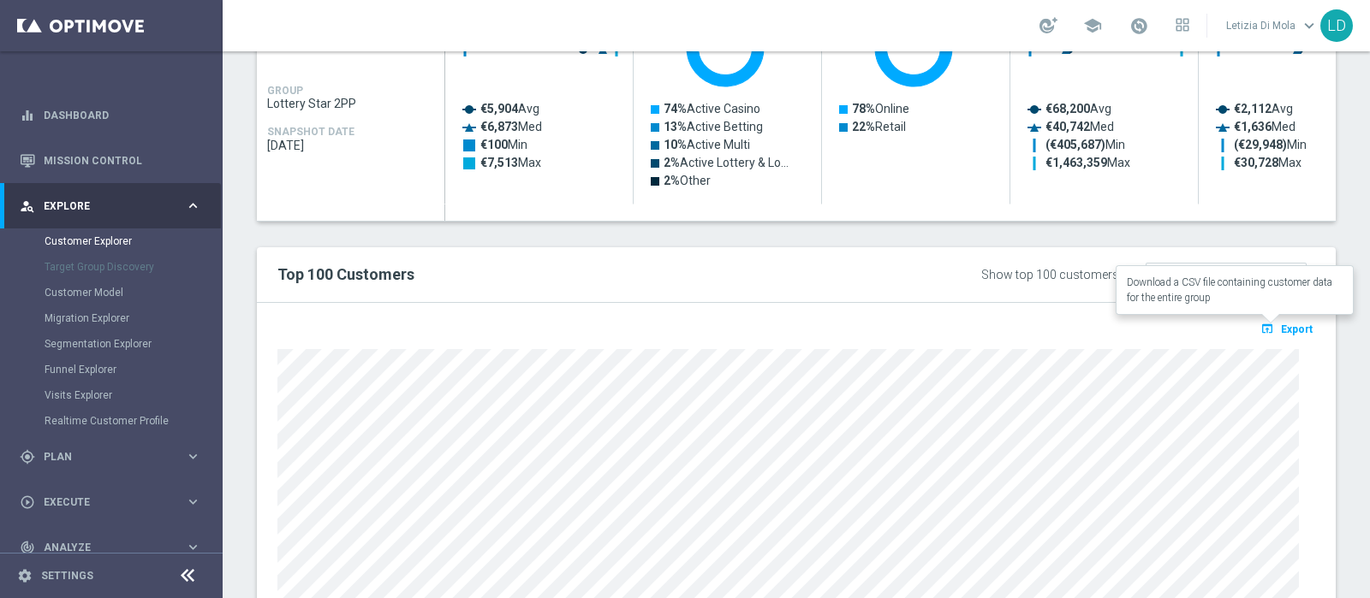
click at [1281, 327] on span "Export" at bounding box center [1297, 330] width 32 height 12
